Goal: Check status: Check status

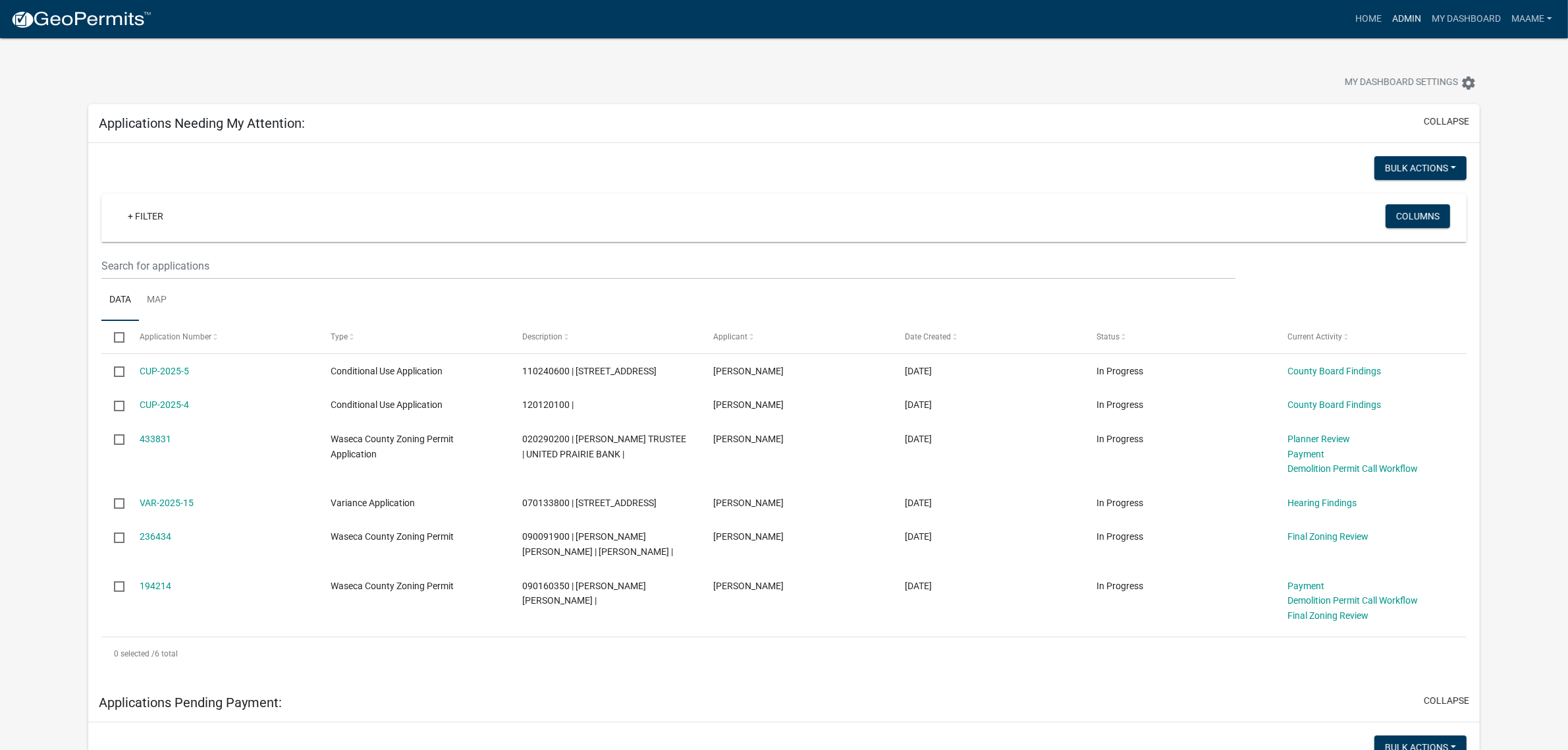
click at [1391, 17] on link "Admin" at bounding box center [1406, 19] width 40 height 25
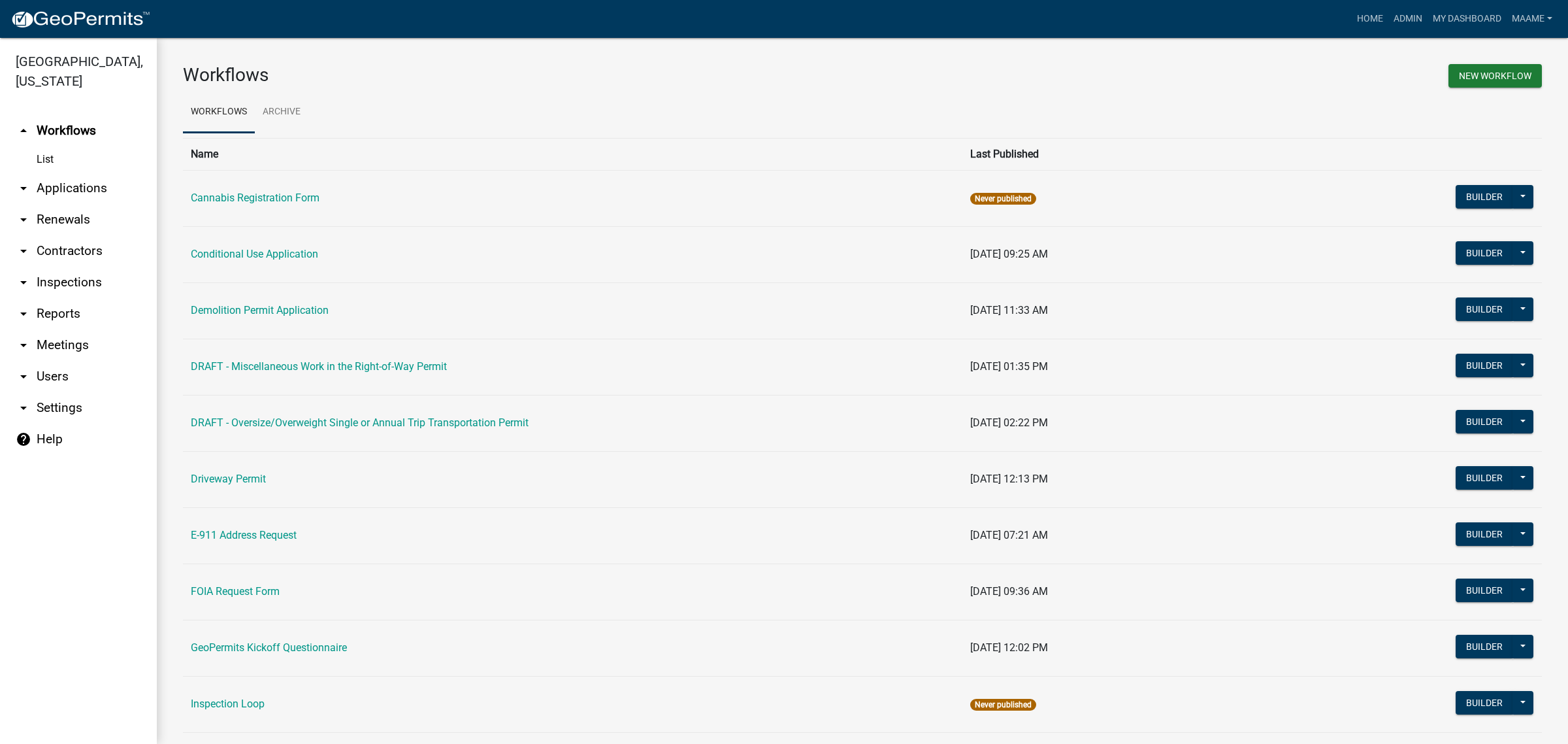
click at [60, 190] on link "arrow_drop_down Applications" at bounding box center [78, 188] width 157 height 31
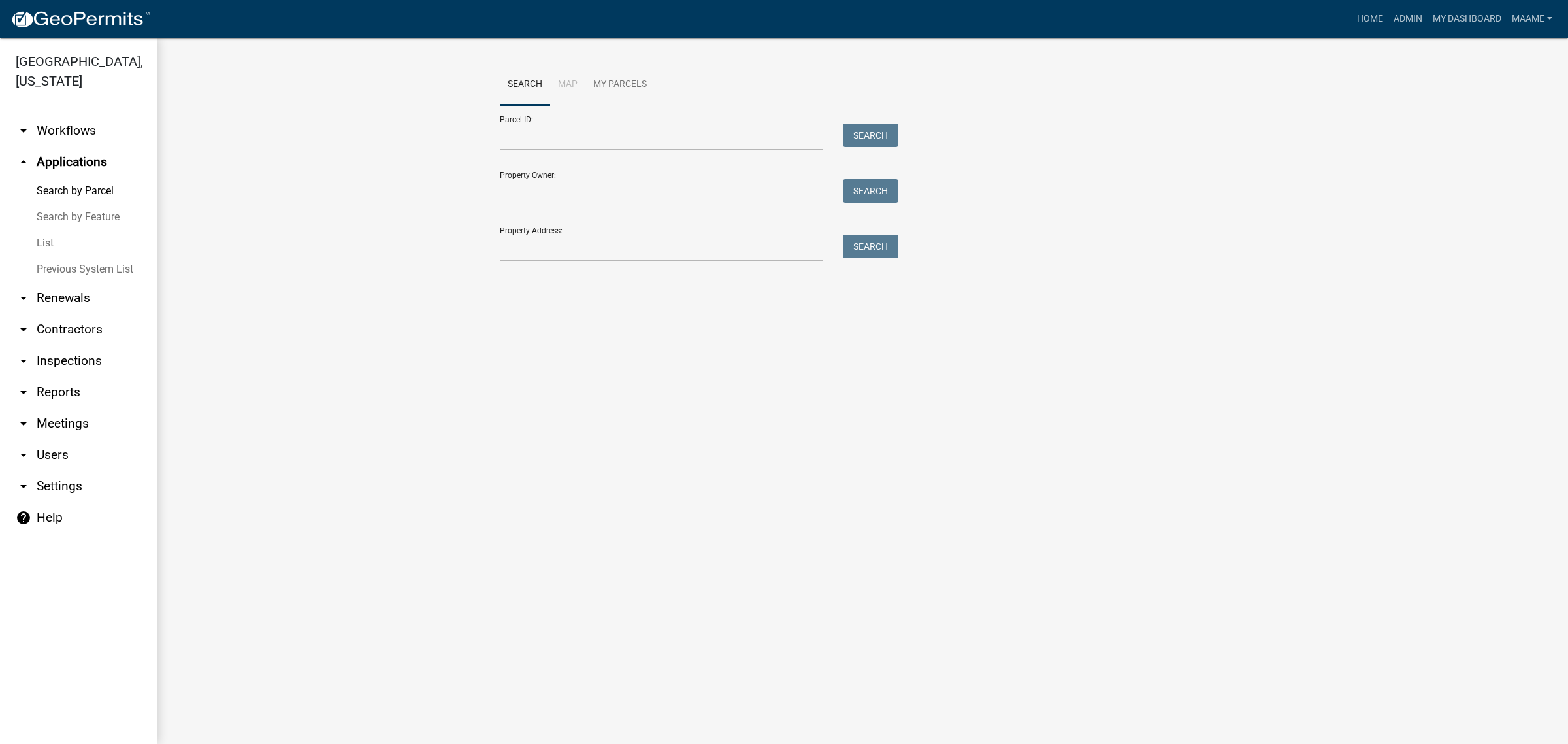
click at [53, 238] on link "List" at bounding box center [78, 243] width 157 height 26
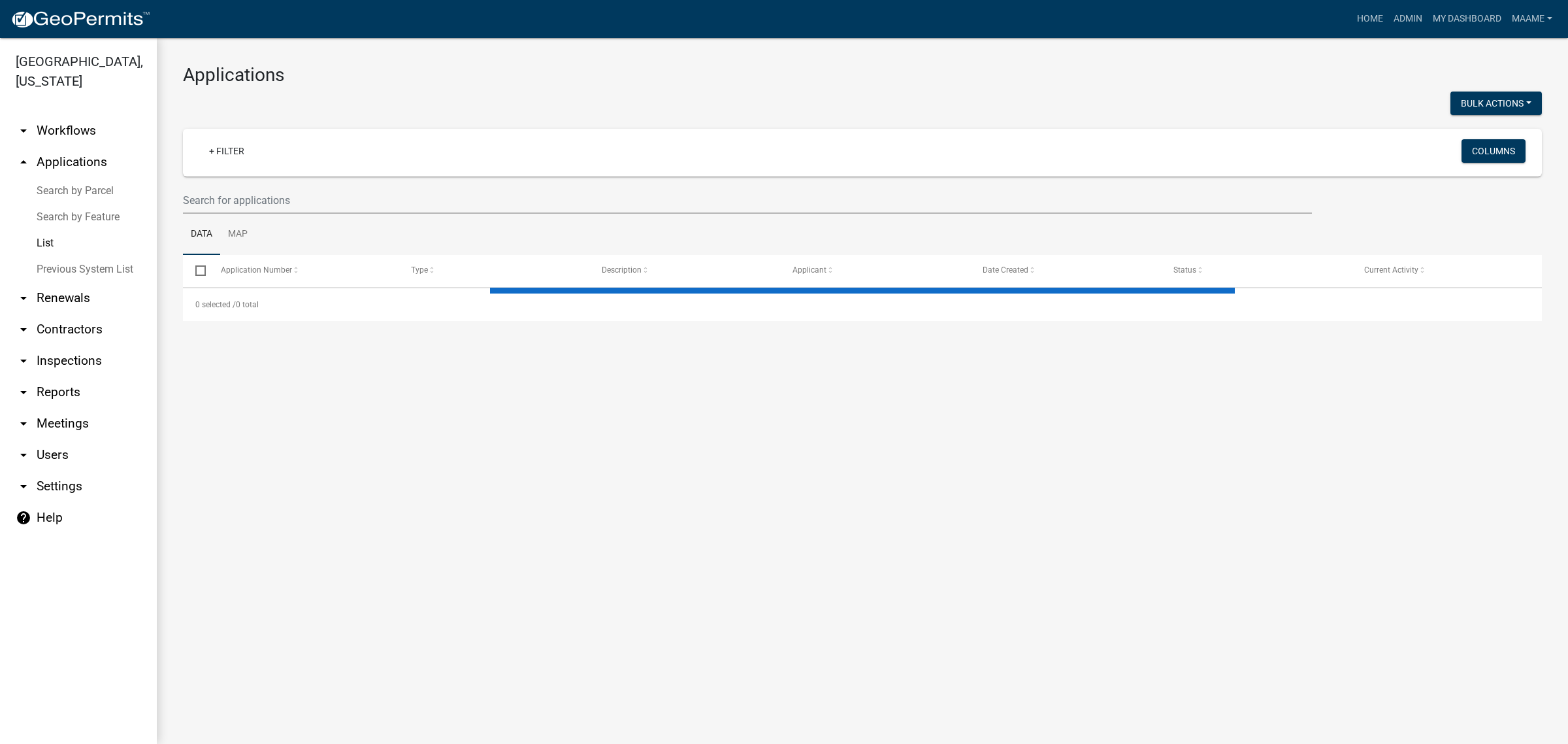
select select "2: 50"
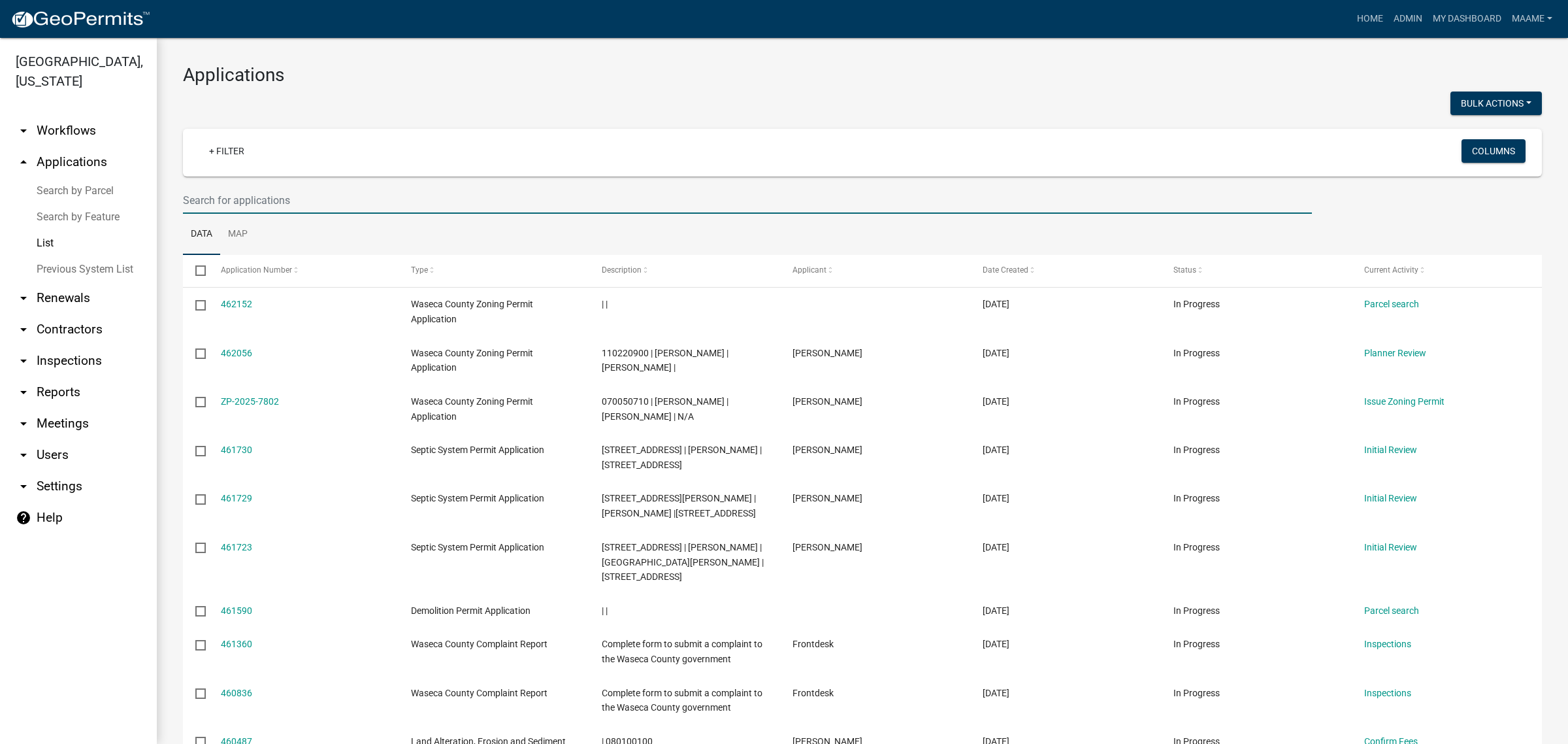
click at [214, 201] on input "text" at bounding box center [748, 200] width 1129 height 27
paste input "06.035.0520"
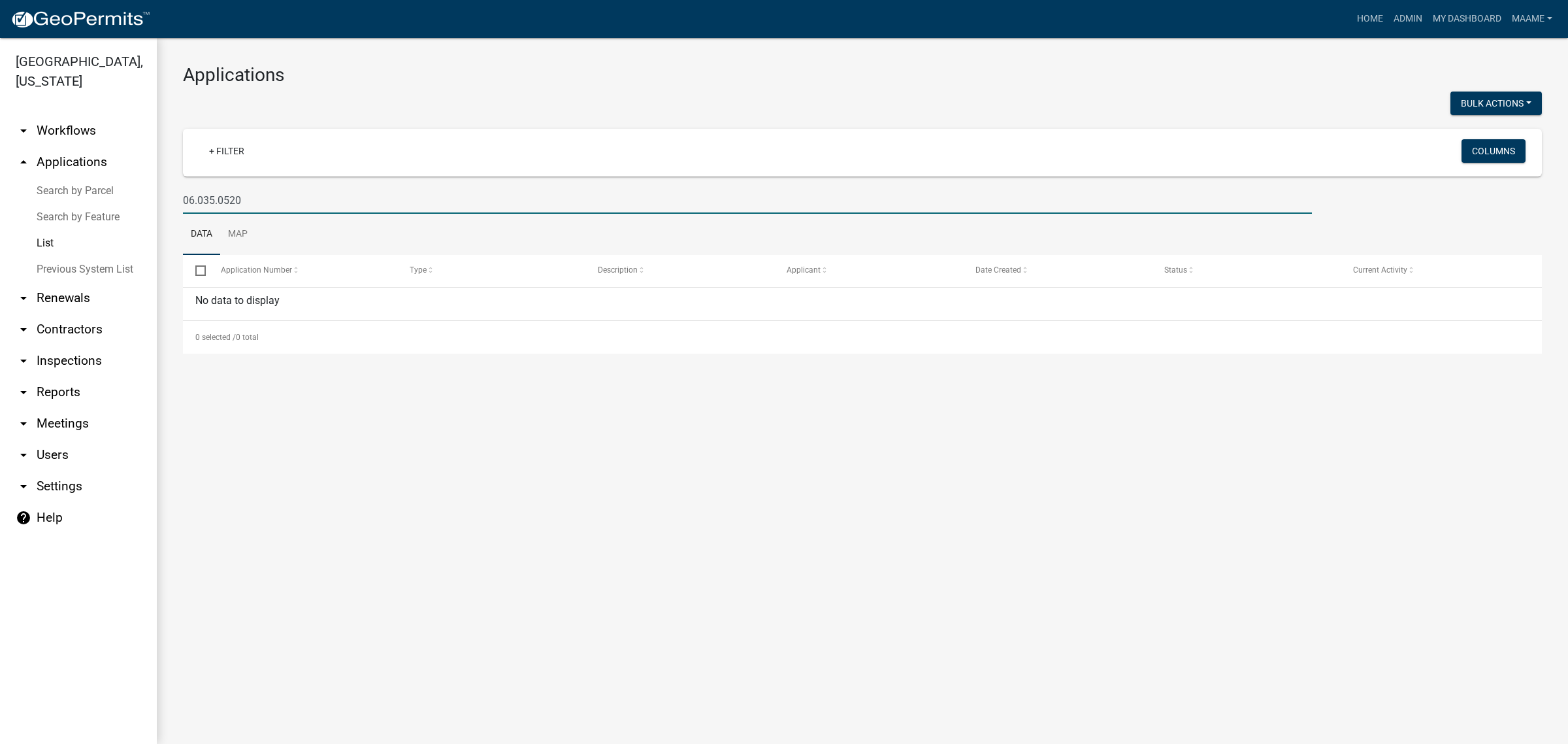
click at [222, 198] on input "06.035.0520" at bounding box center [748, 200] width 1129 height 27
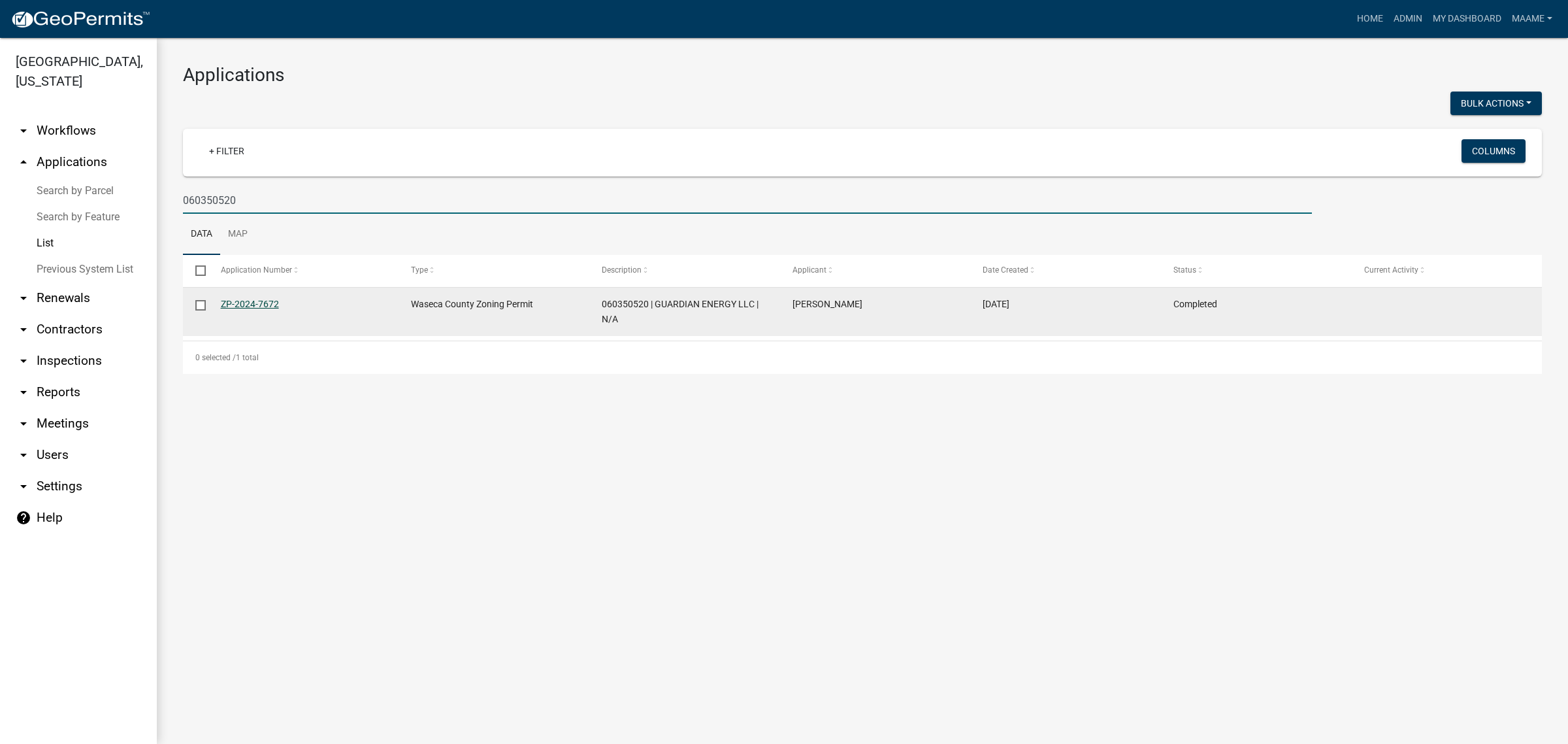
type input "060350520"
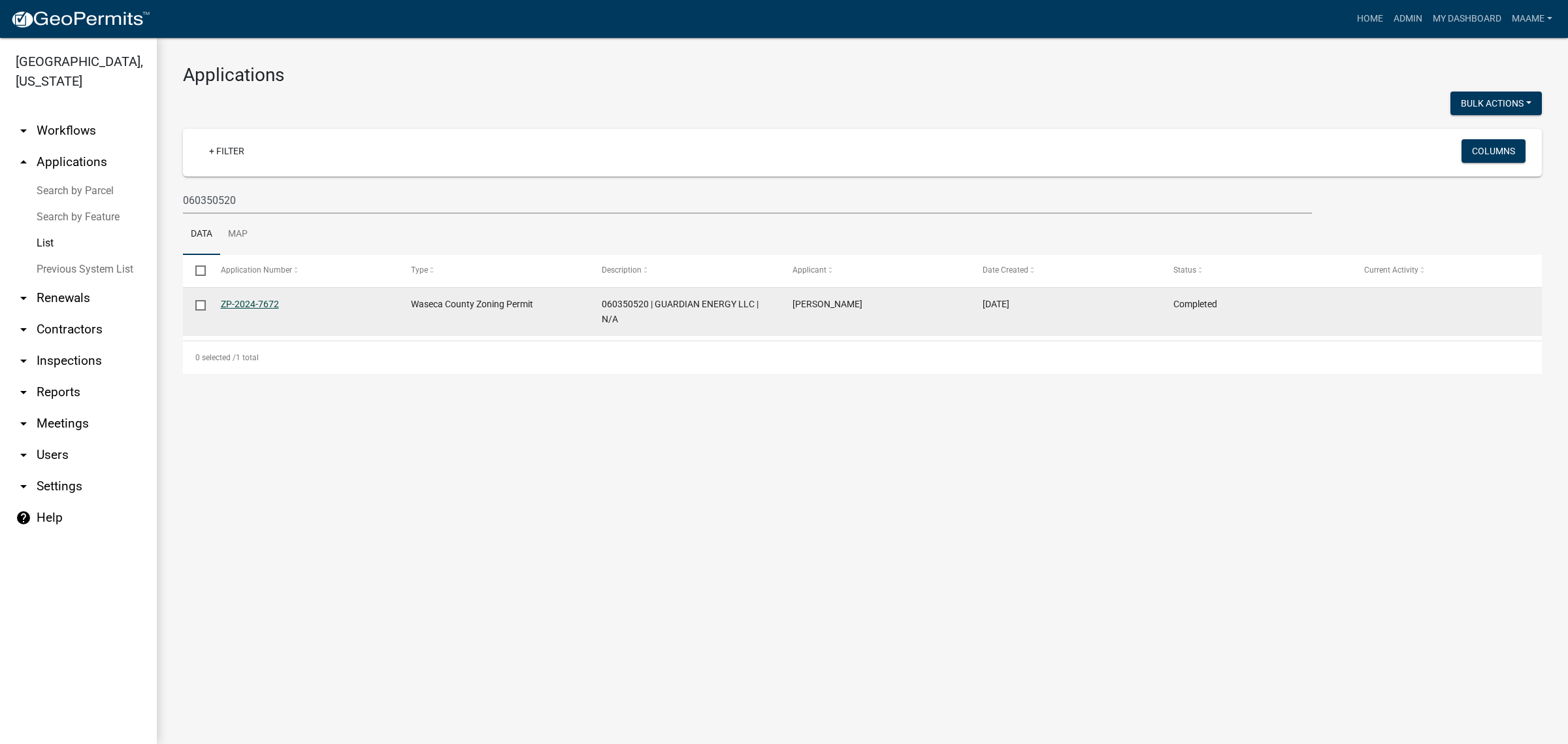
click at [255, 308] on link "ZP-2024-7672" at bounding box center [250, 303] width 58 height 11
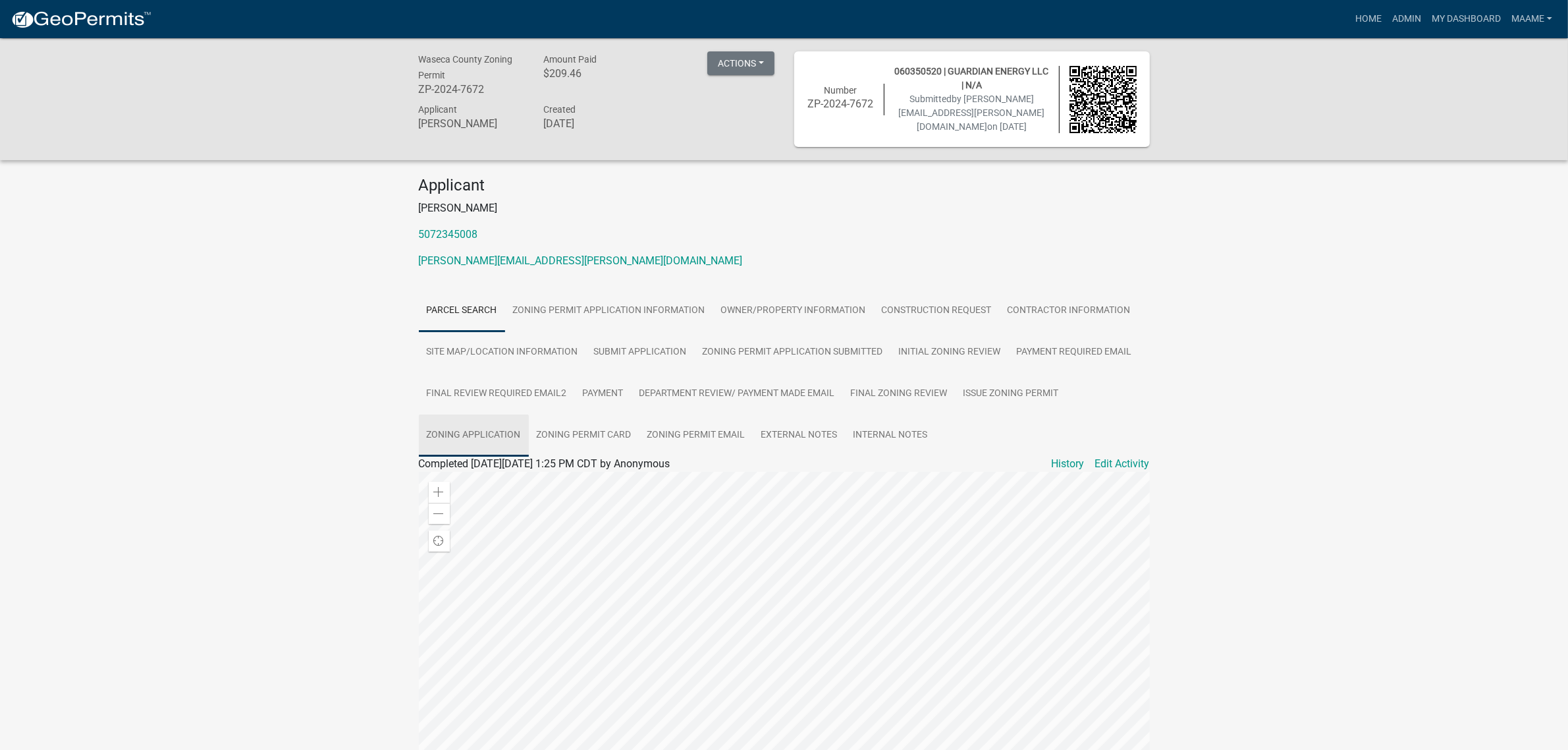
click at [460, 433] on link "Zoning Application" at bounding box center [474, 435] width 110 height 42
click at [870, 394] on link "Final Zoning Review" at bounding box center [900, 394] width 113 height 42
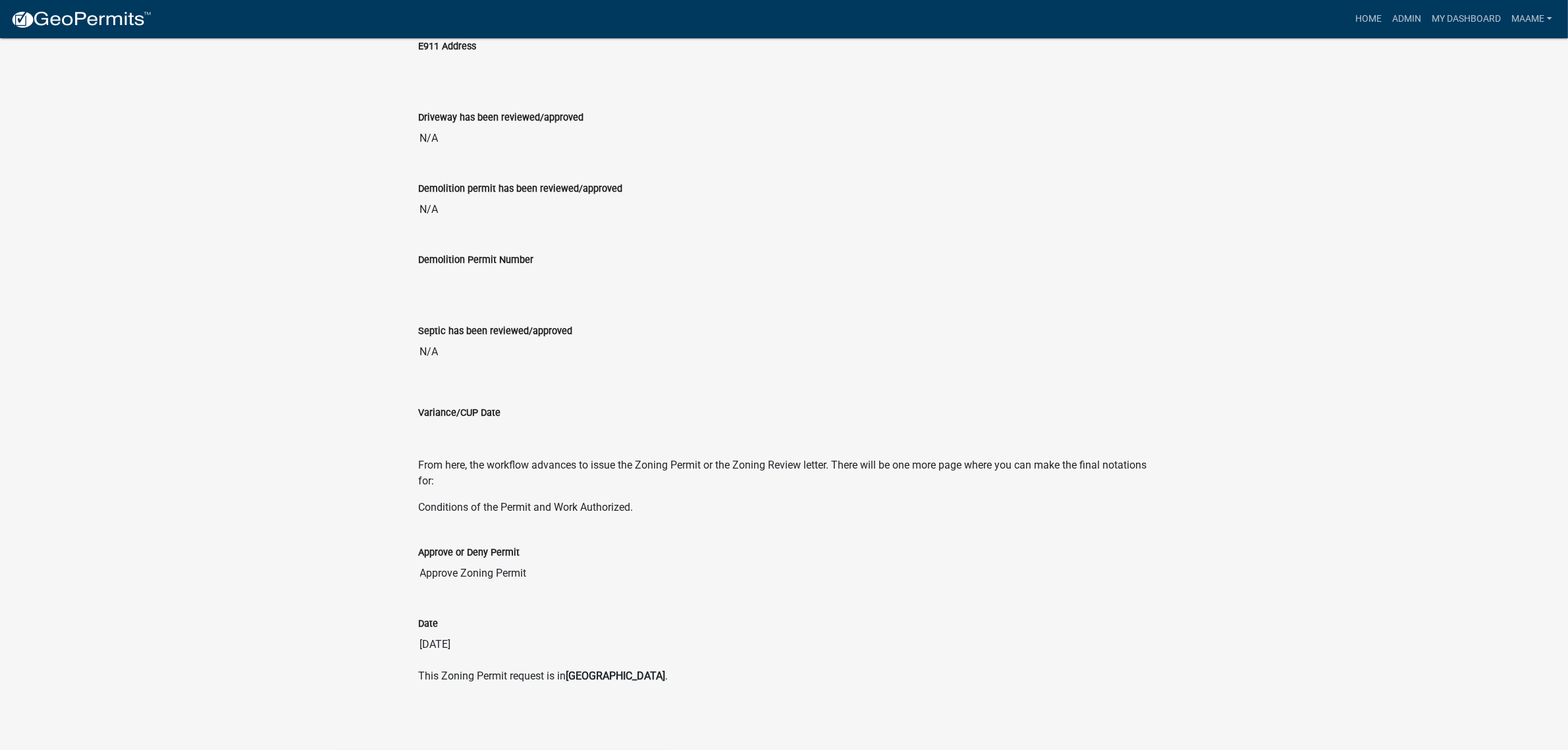
scroll to position [112, 0]
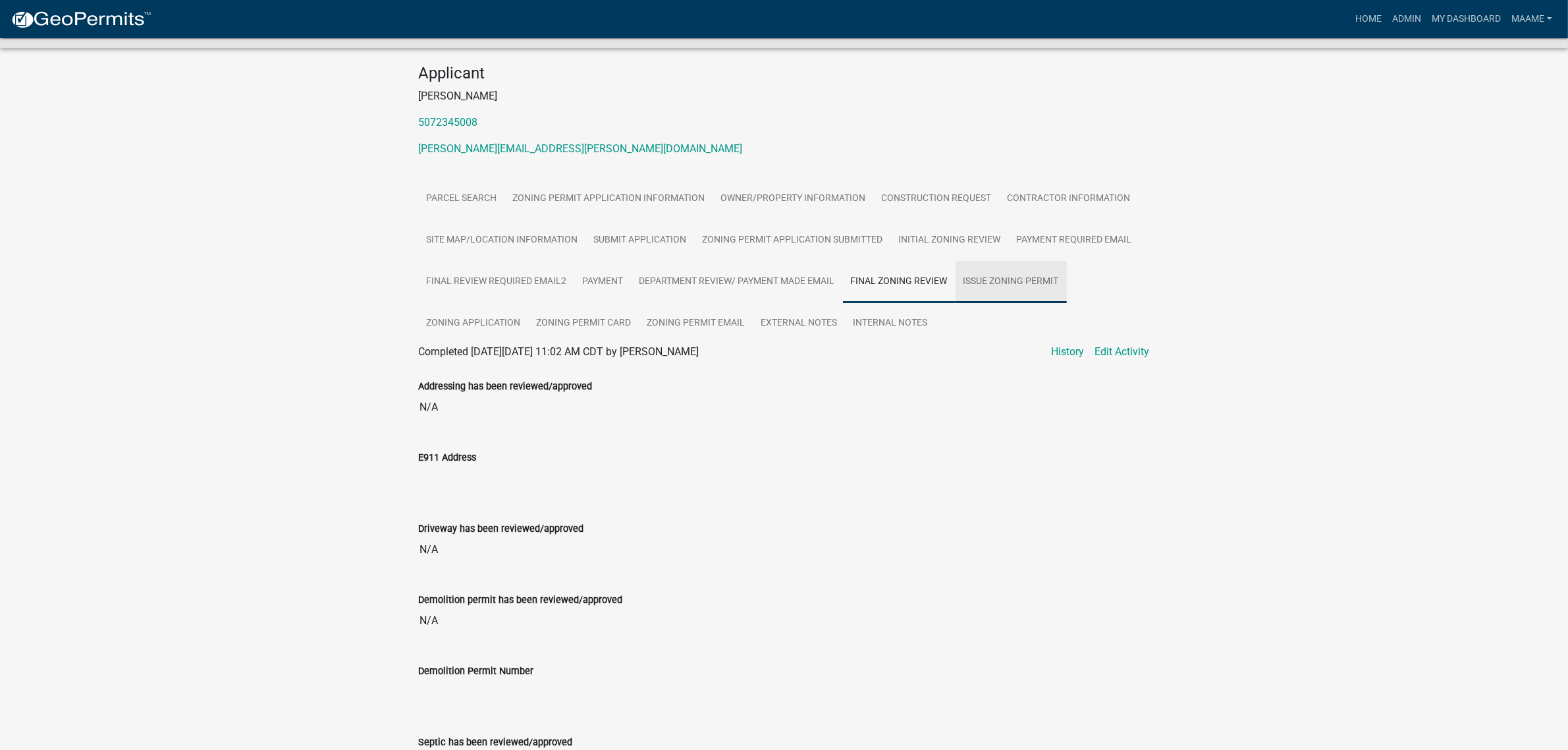
click at [1001, 281] on link "Issue Zoning Permit" at bounding box center [1011, 282] width 111 height 42
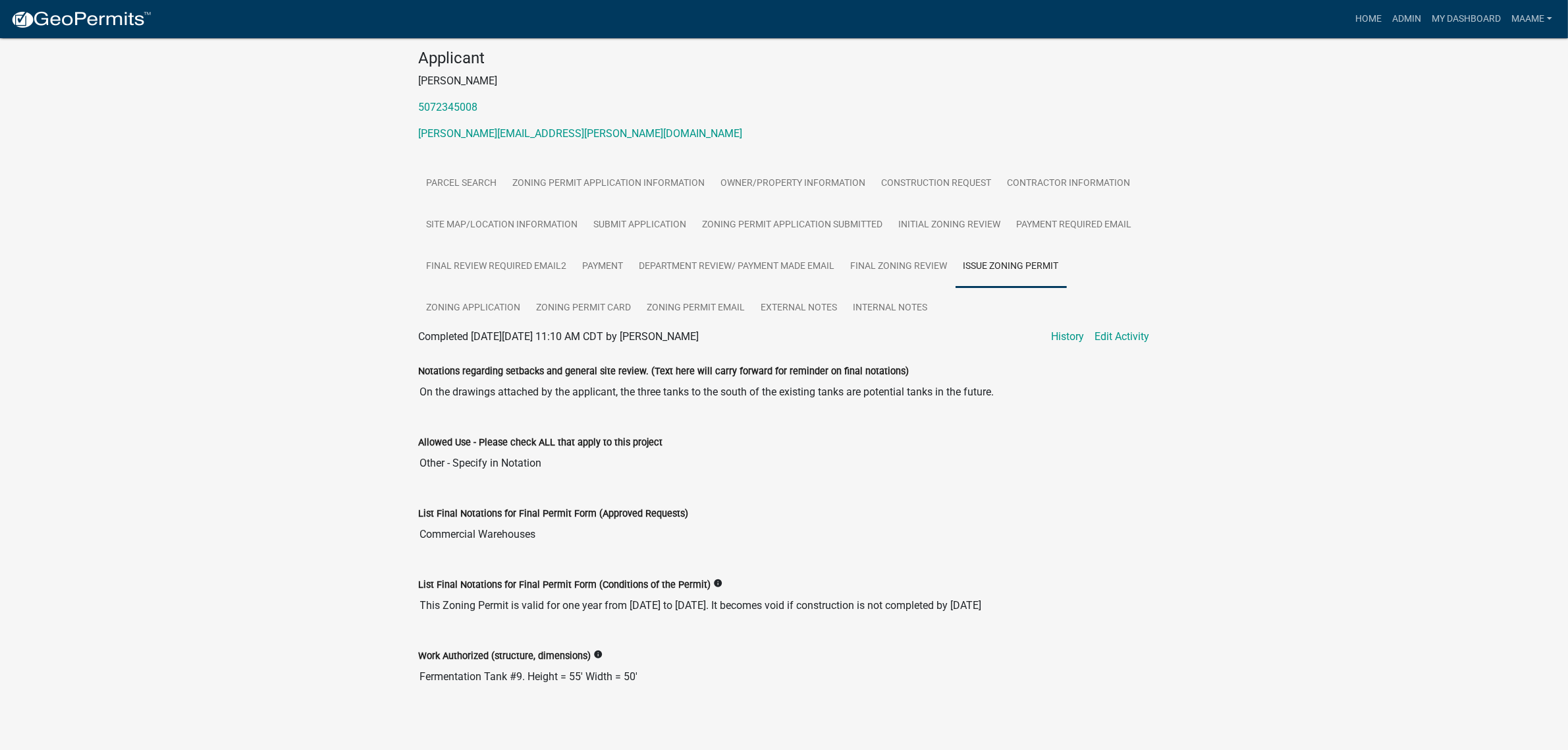
scroll to position [133, 0]
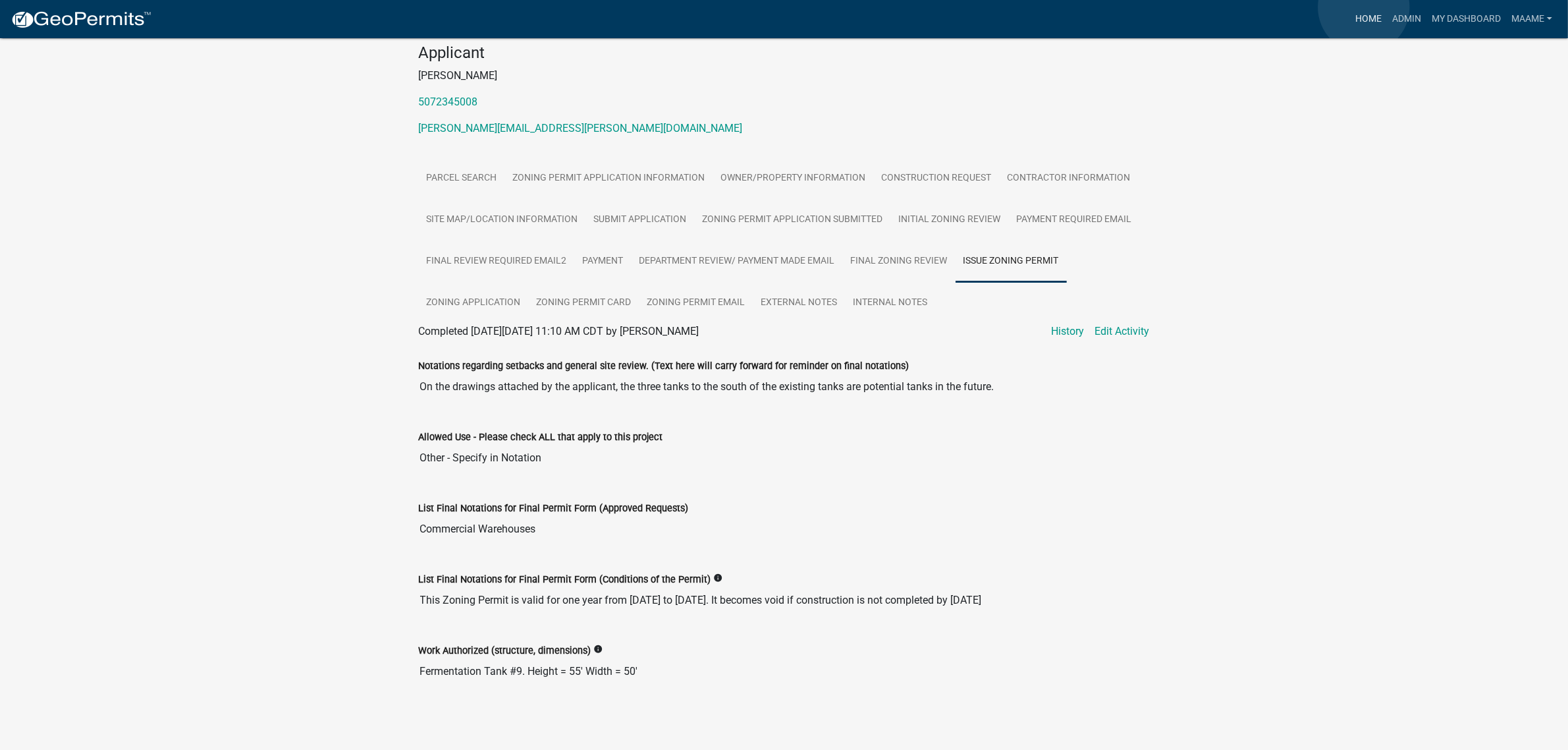
click at [1363, 7] on link "Home" at bounding box center [1368, 19] width 37 height 25
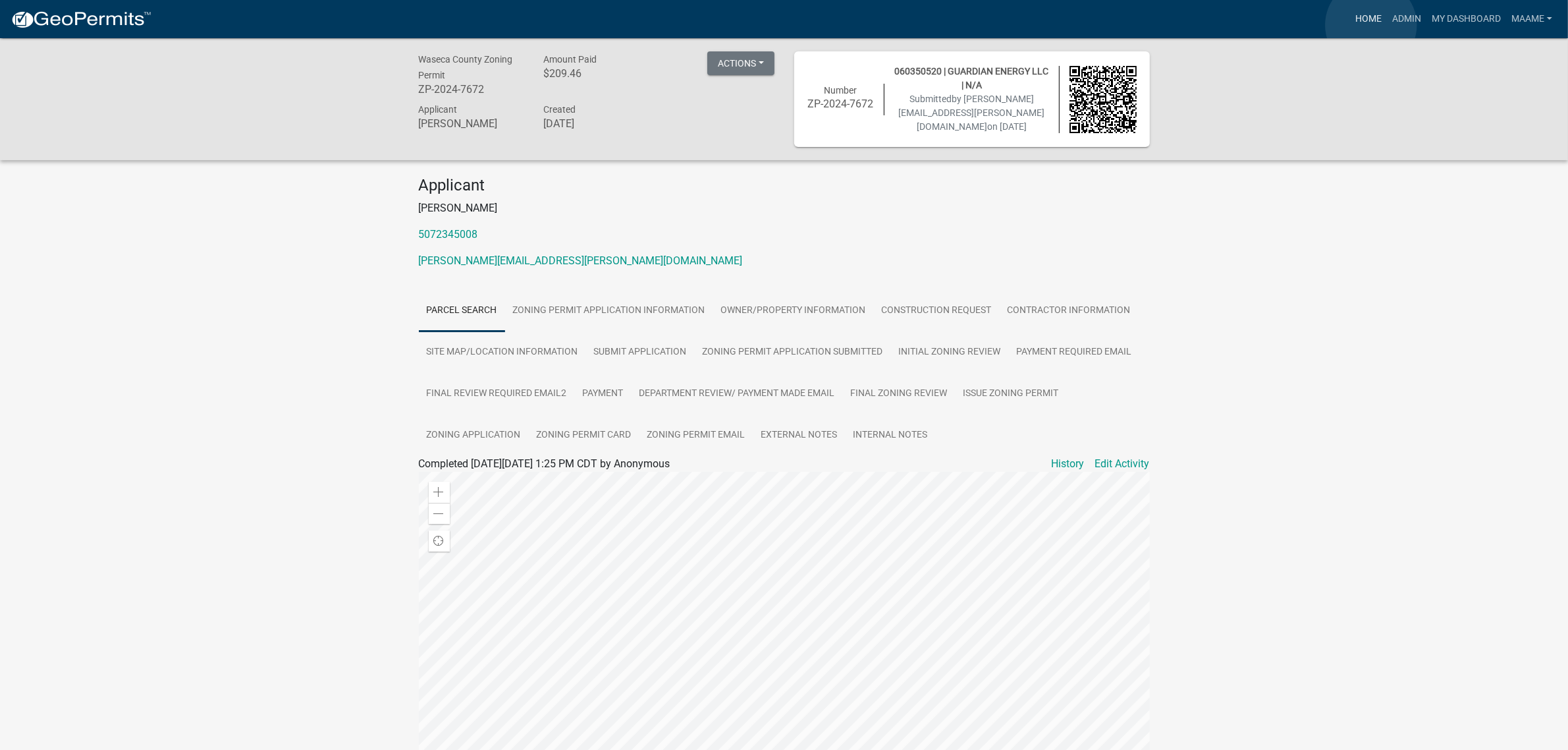
click at [1371, 25] on link "Home" at bounding box center [1368, 19] width 37 height 25
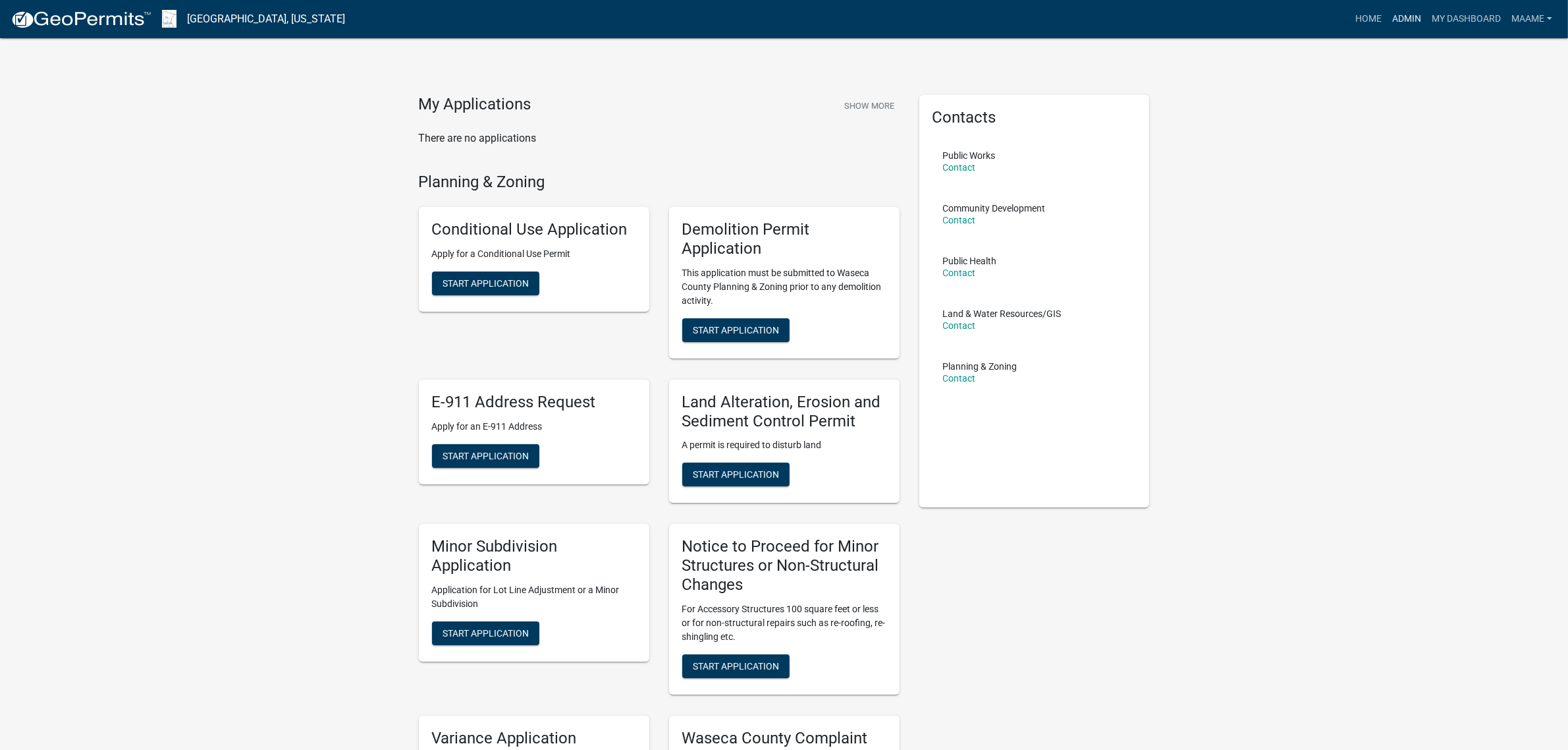
click at [1406, 21] on link "Admin" at bounding box center [1406, 19] width 40 height 25
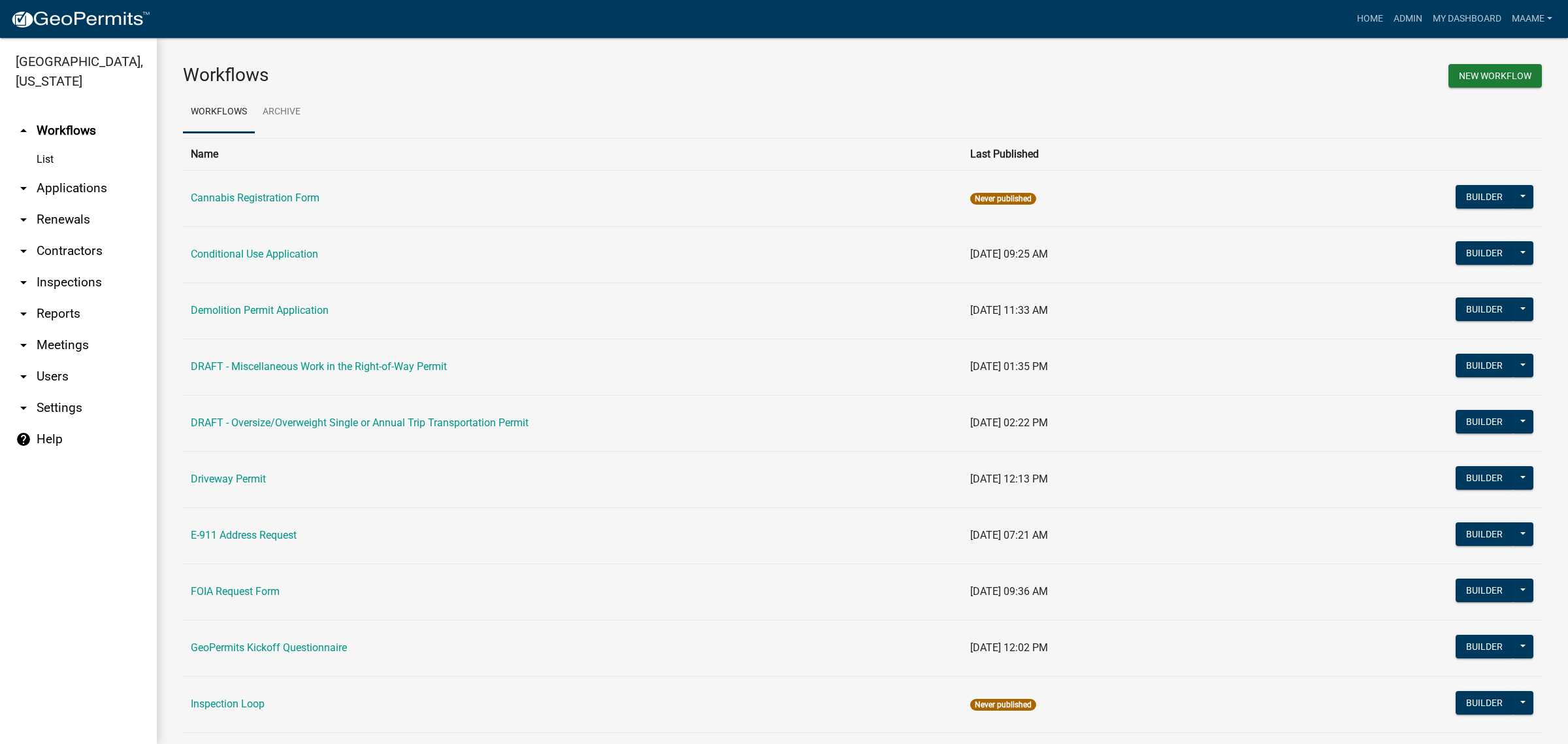
click at [72, 187] on link "arrow_drop_down Applications" at bounding box center [78, 188] width 157 height 31
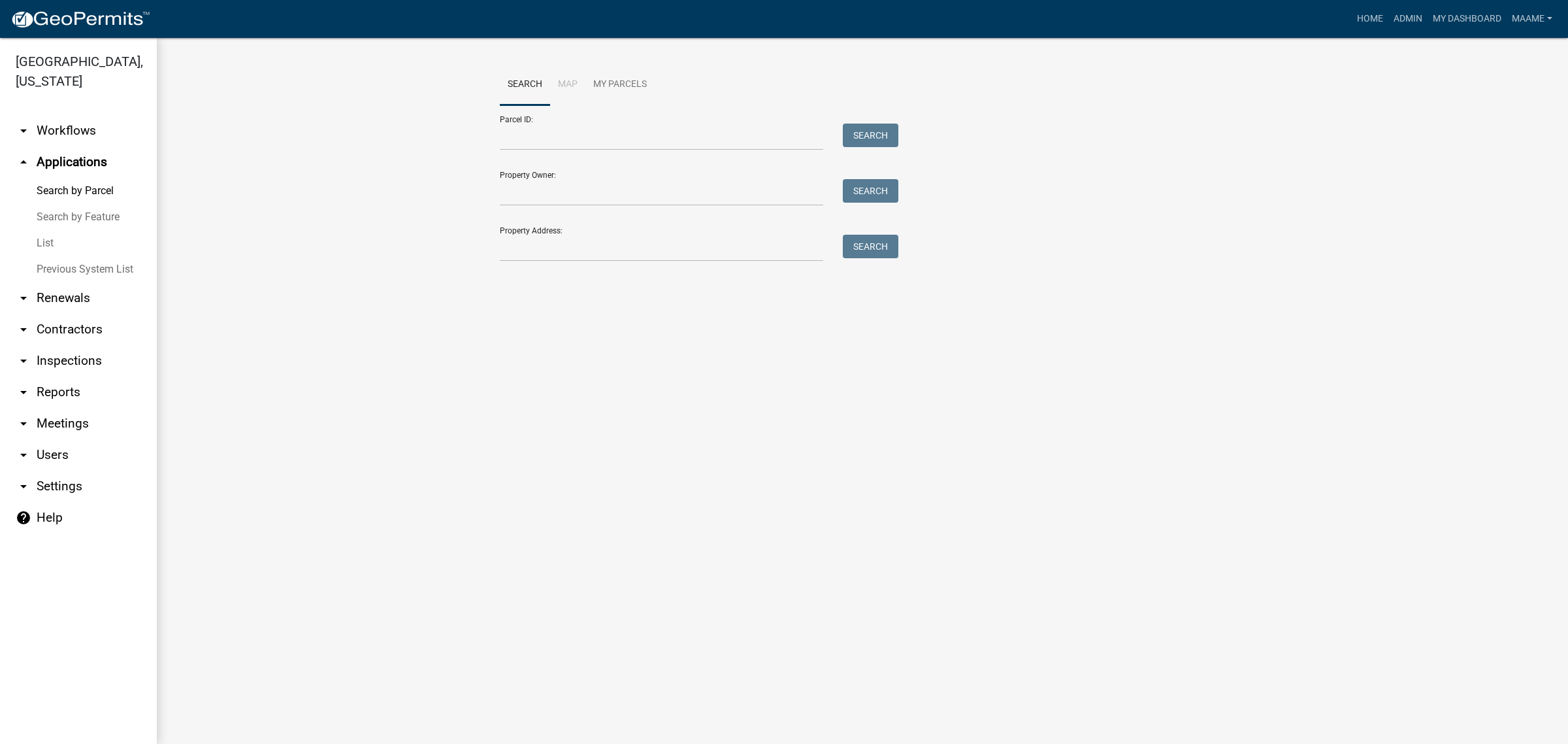
click at [47, 240] on link "List" at bounding box center [78, 243] width 157 height 26
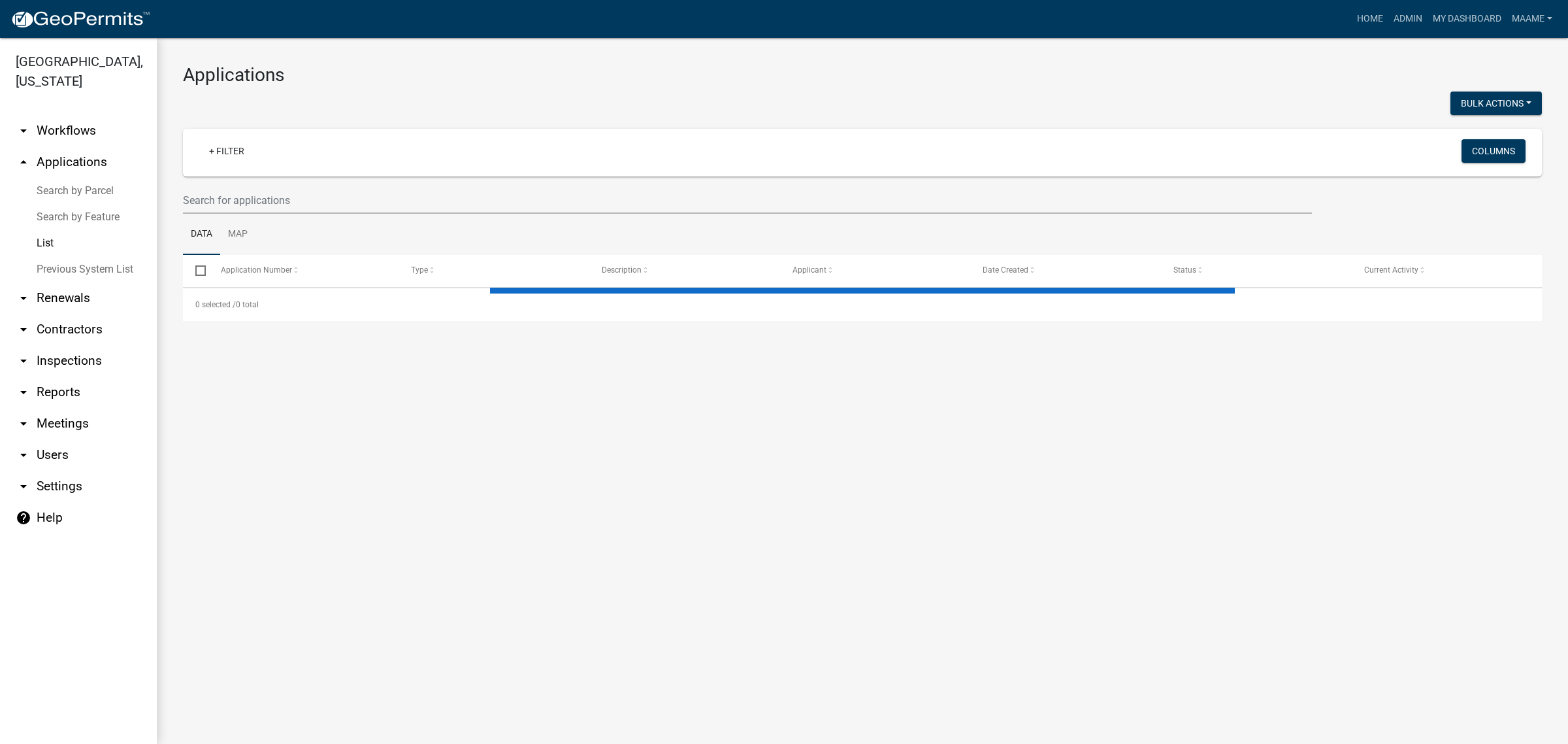
select select "2: 50"
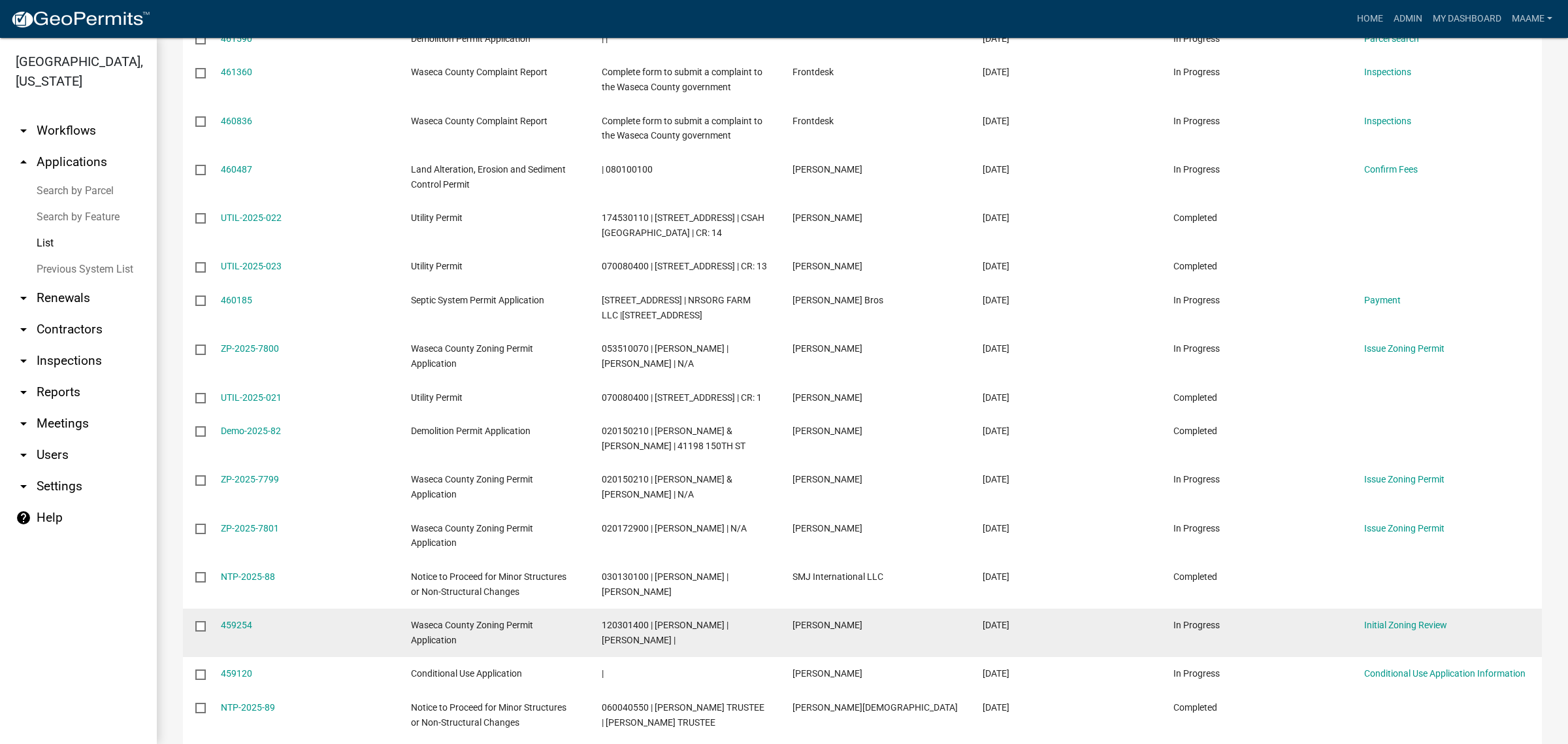
scroll to position [654, 0]
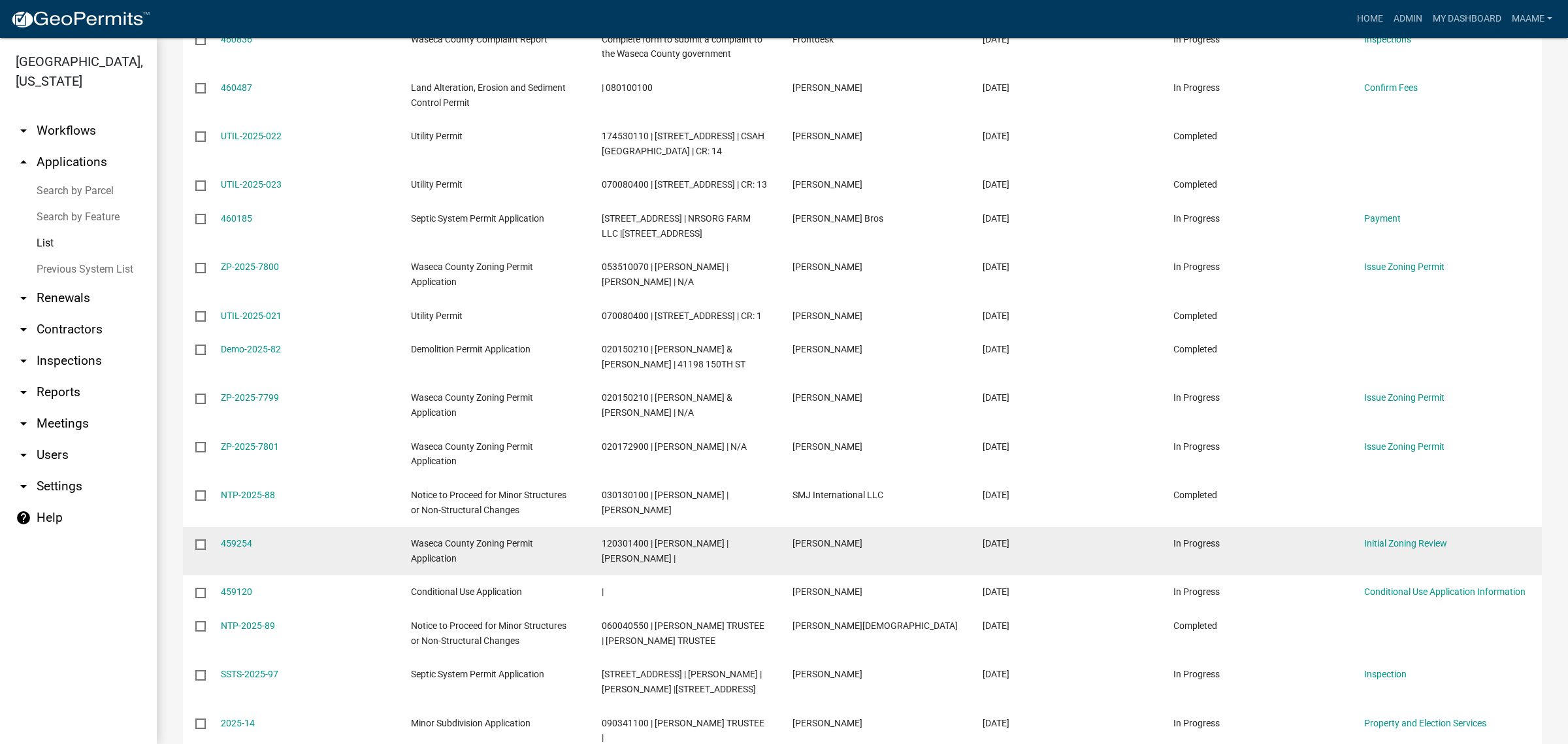
drag, startPoint x: 792, startPoint y: 572, endPoint x: 851, endPoint y: 573, distance: 59.0
click at [851, 551] on div "[PERSON_NAME]" at bounding box center [874, 543] width 165 height 15
copy span "[PERSON_NAME]"
click at [625, 563] on span "120301400 | [PERSON_NAME] | [PERSON_NAME] |" at bounding box center [665, 550] width 127 height 25
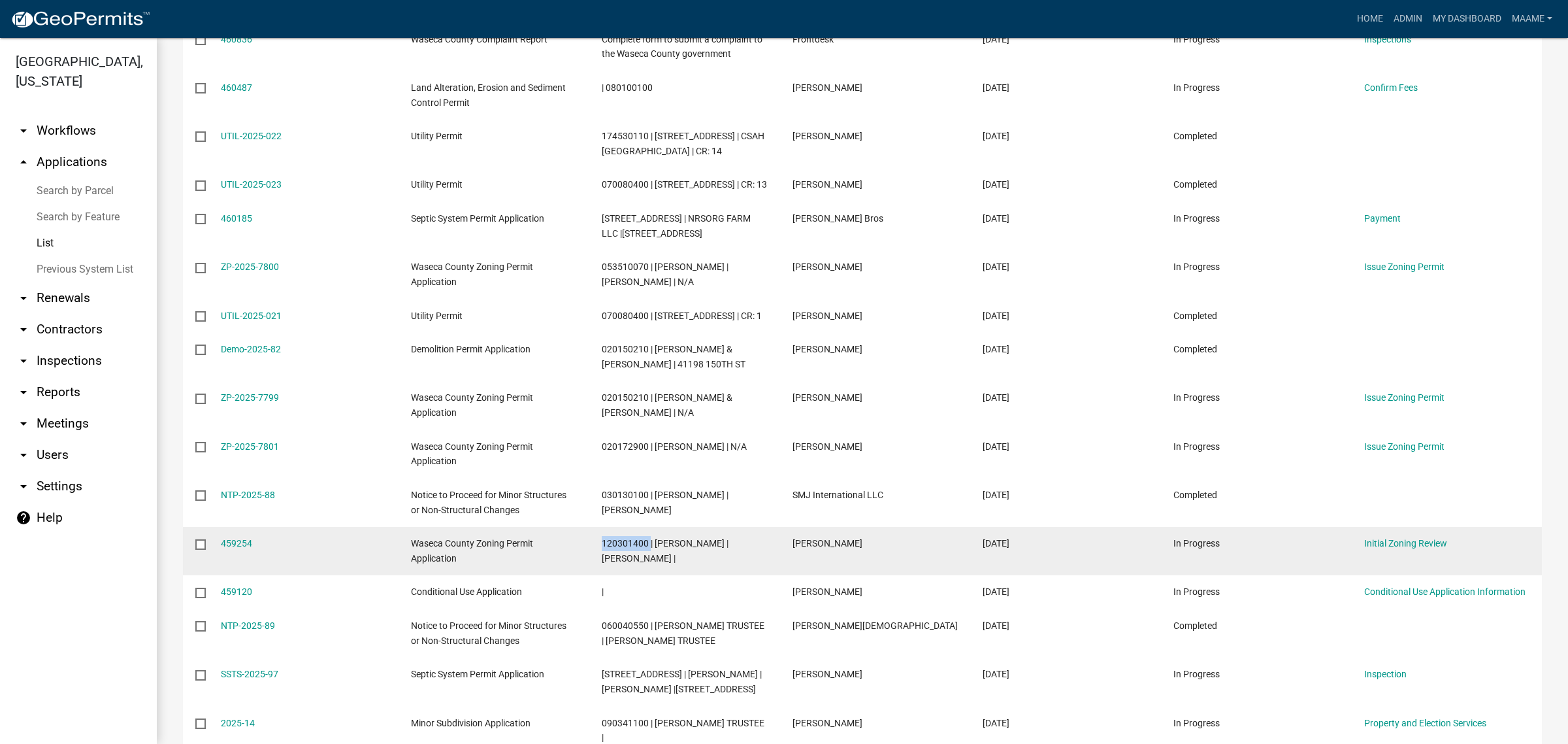
copy span "120301400"
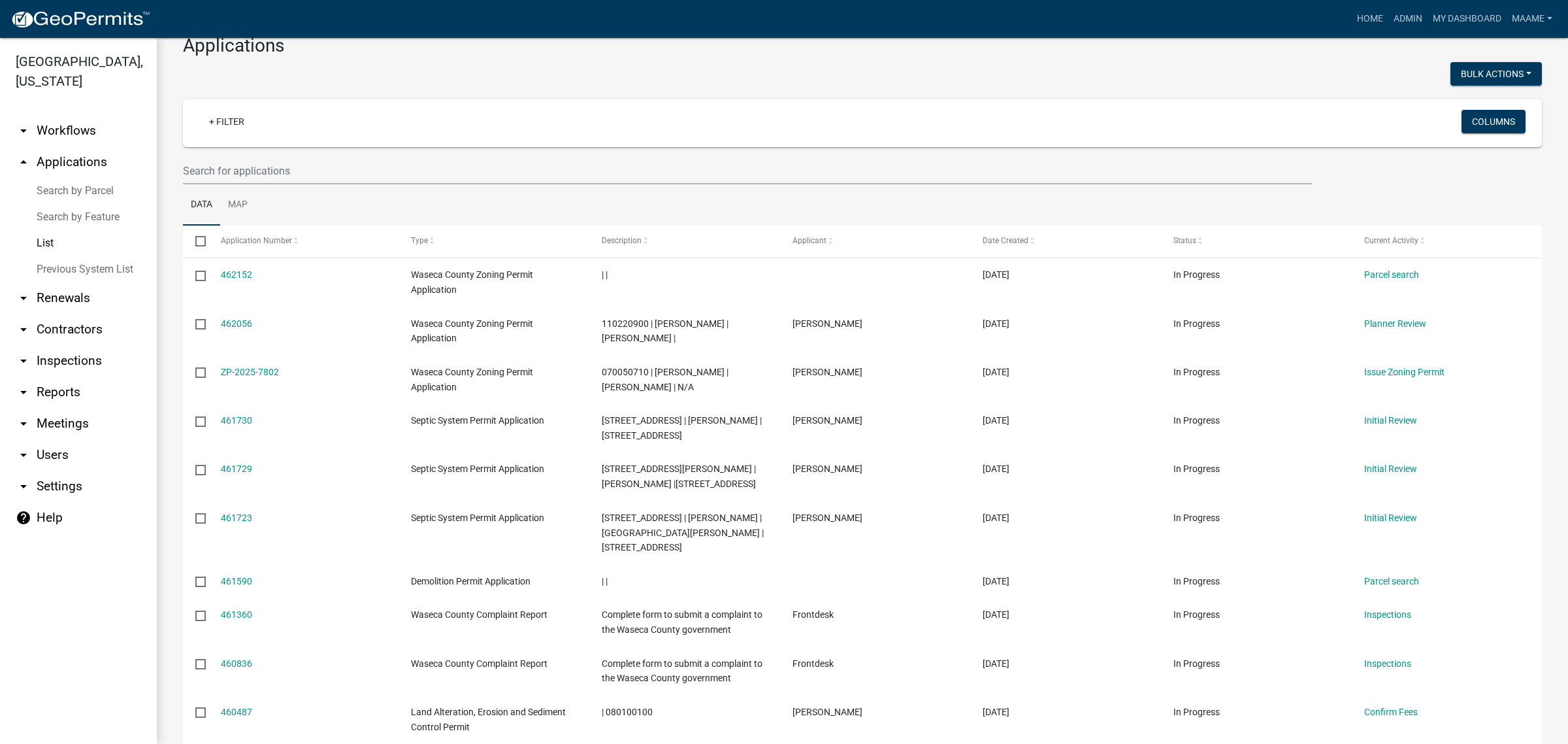
scroll to position [0, 0]
